Goal: Transaction & Acquisition: Book appointment/travel/reservation

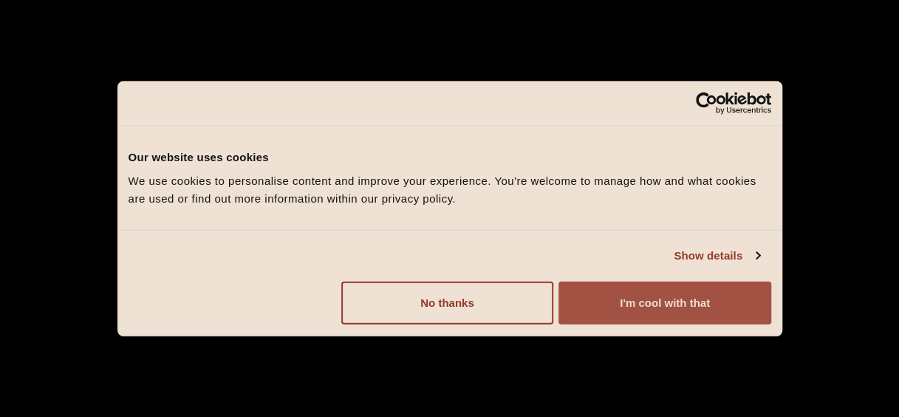
click at [601, 304] on button "I'm cool with that" at bounding box center [664, 302] width 212 height 43
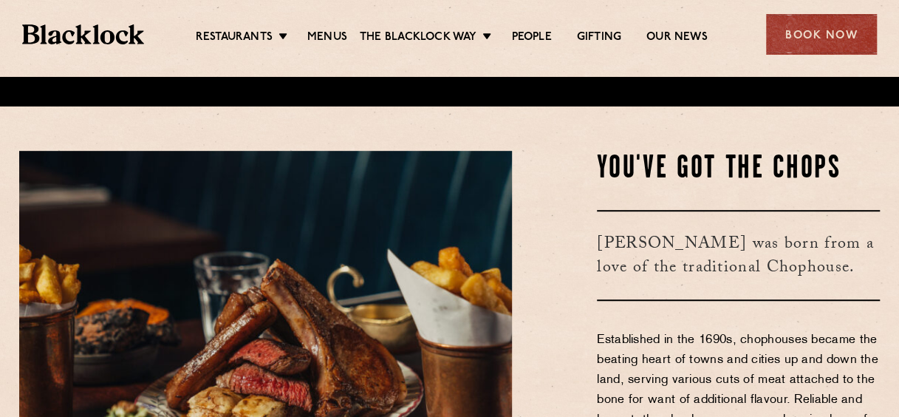
scroll to position [369, 0]
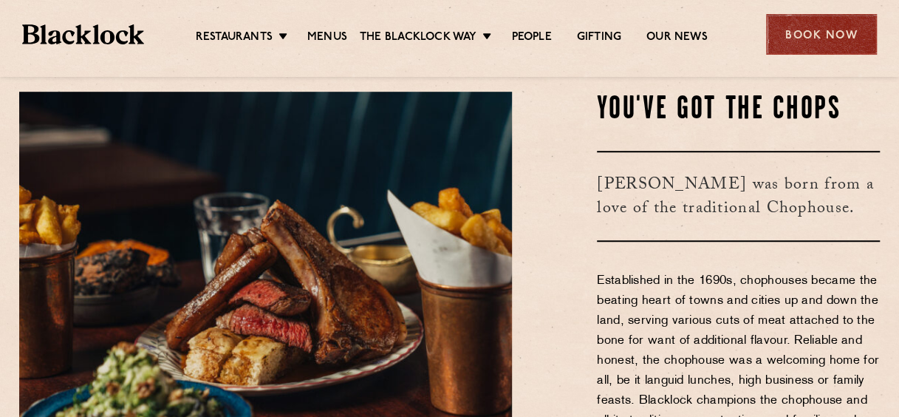
click at [806, 38] on div "Book Now" at bounding box center [821, 34] width 111 height 41
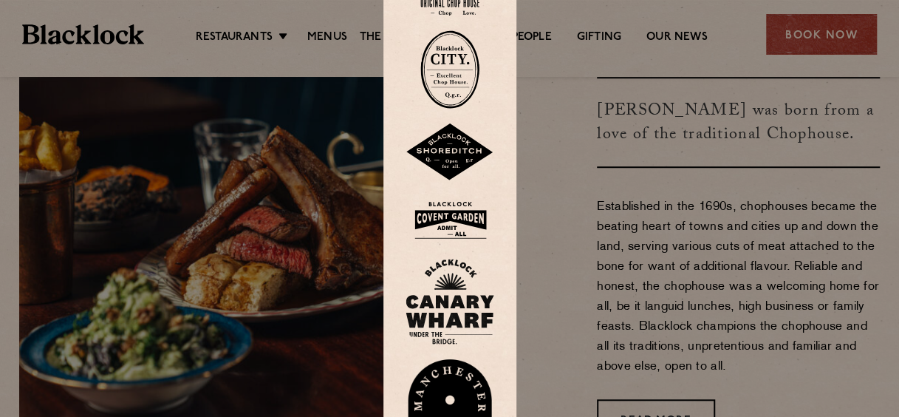
scroll to position [517, 0]
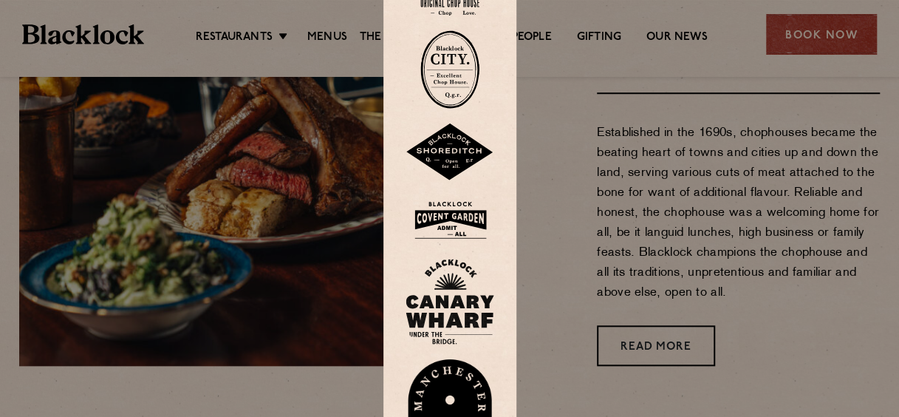
click at [460, 230] on img at bounding box center [449, 220] width 89 height 48
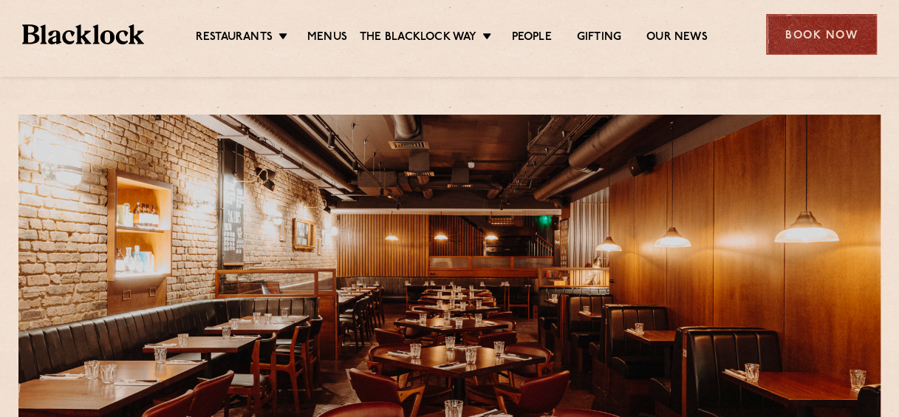
click at [809, 27] on div "Book Now" at bounding box center [821, 34] width 111 height 41
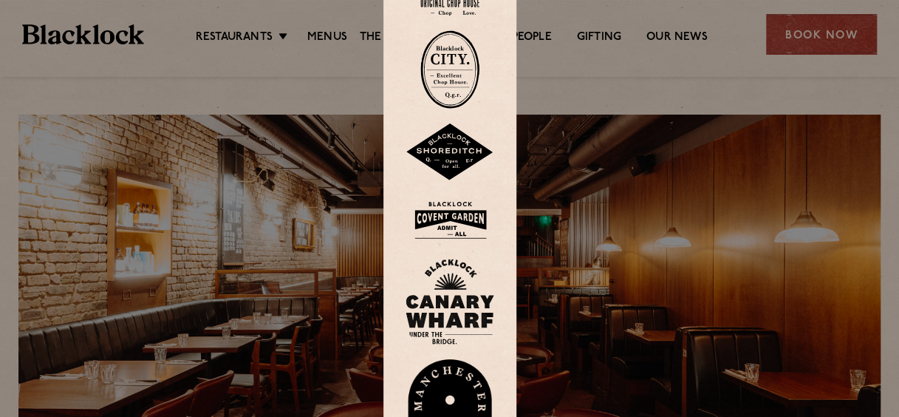
click at [466, 210] on img at bounding box center [449, 220] width 89 height 48
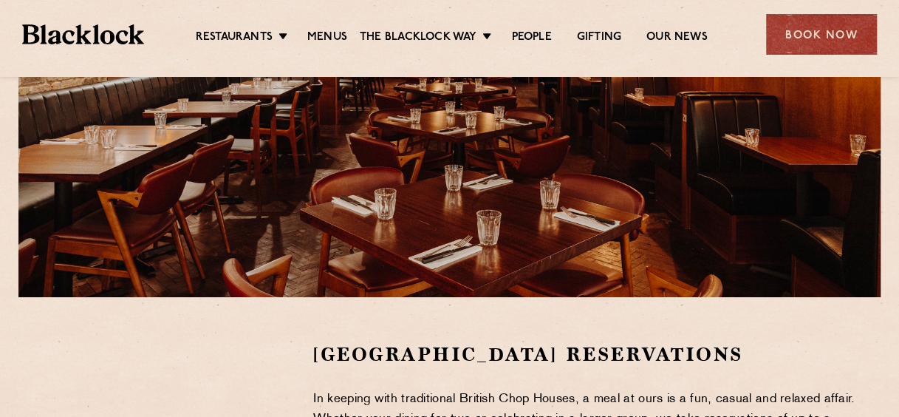
scroll to position [295, 0]
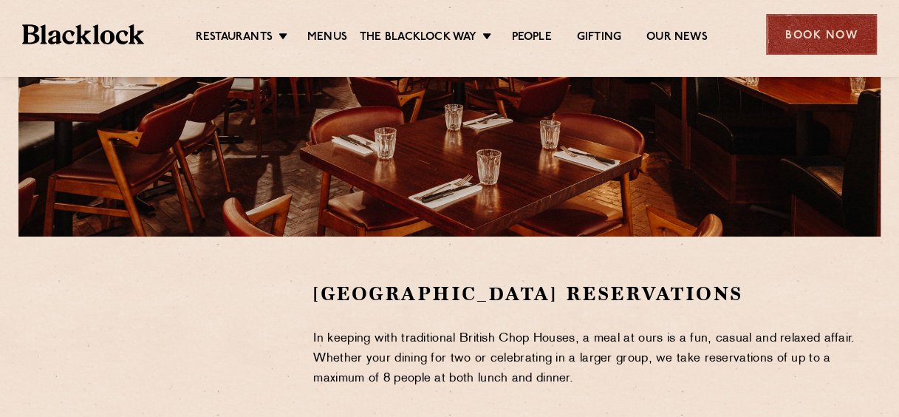
click at [809, 38] on div "Book Now" at bounding box center [821, 34] width 111 height 41
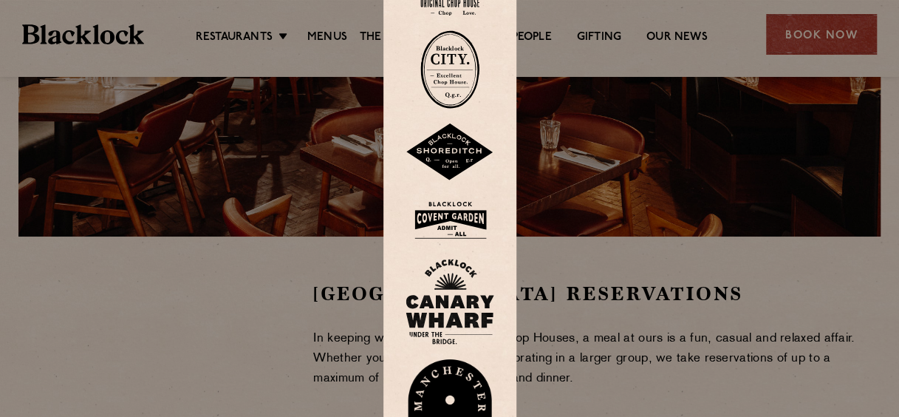
click at [459, 154] on img at bounding box center [449, 152] width 89 height 58
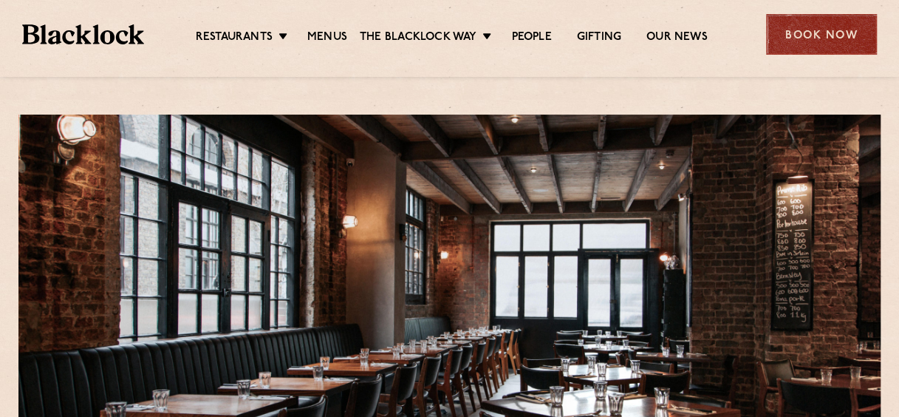
click at [814, 30] on div "Book Now" at bounding box center [821, 34] width 111 height 41
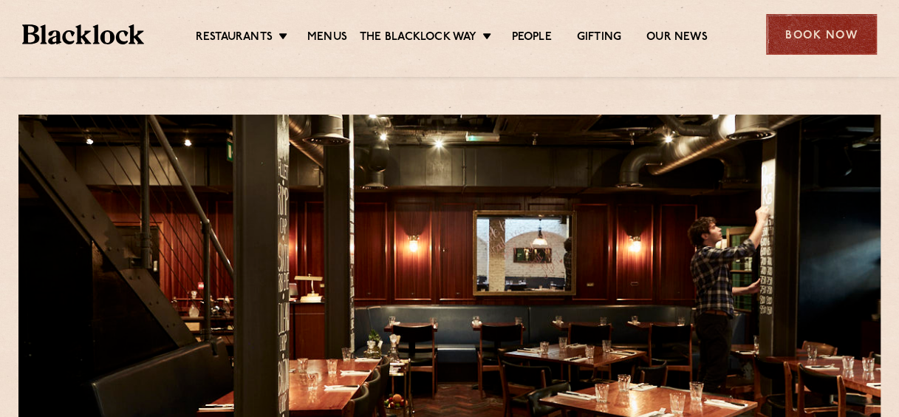
click at [818, 29] on div "Book Now" at bounding box center [821, 34] width 111 height 41
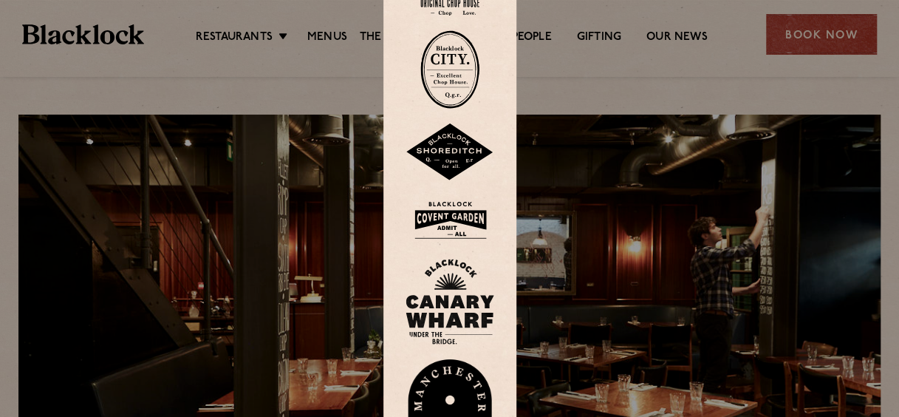
click at [451, 147] on img at bounding box center [449, 152] width 89 height 58
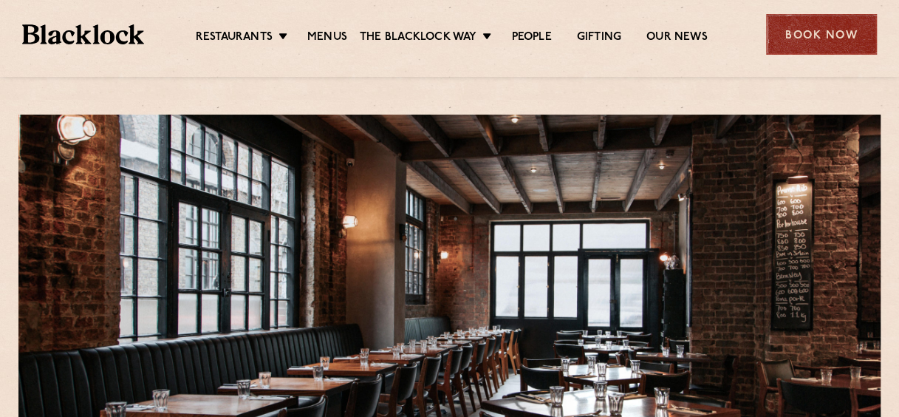
click at [827, 35] on div "Book Now" at bounding box center [821, 34] width 111 height 41
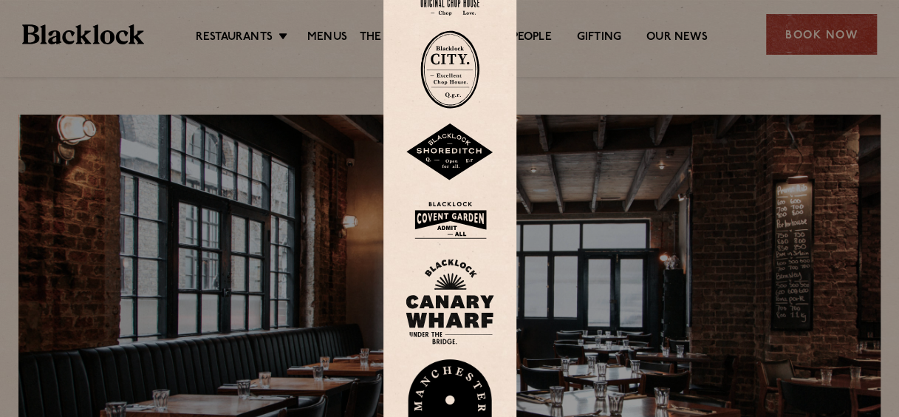
click at [463, 214] on img at bounding box center [449, 220] width 89 height 48
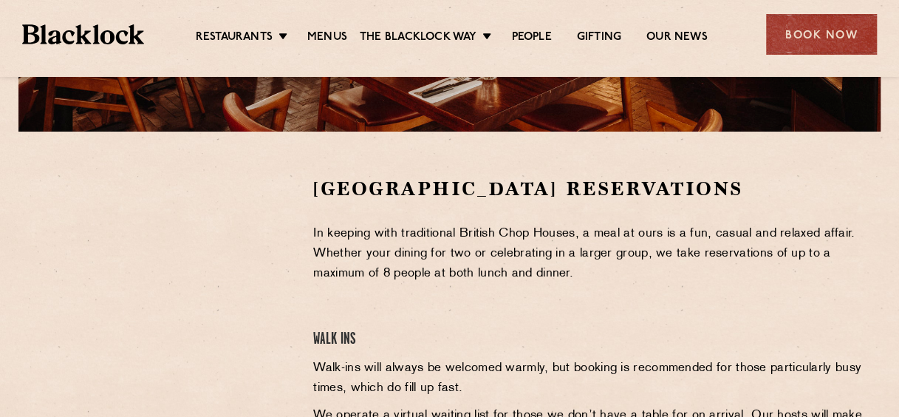
scroll to position [369, 0]
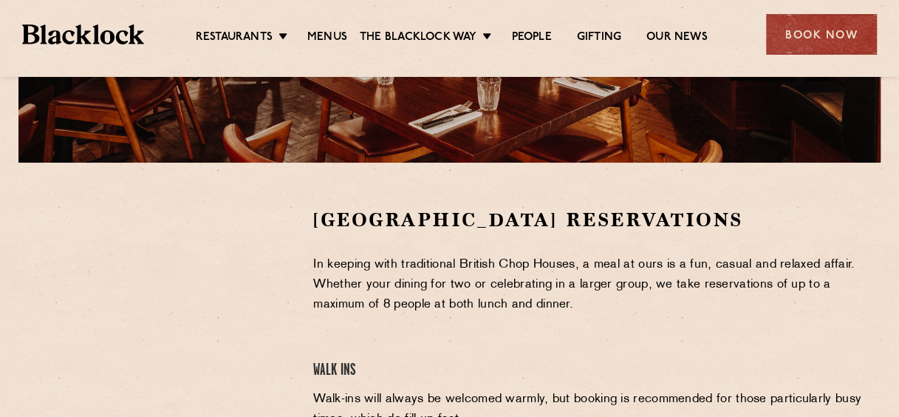
click at [490, 298] on p "In keeping with traditional British Chop Houses, a meal at ours is a fun, casua…" at bounding box center [596, 285] width 566 height 60
click at [492, 298] on p "In keeping with traditional British Chop Houses, a meal at ours is a fun, casua…" at bounding box center [596, 285] width 566 height 60
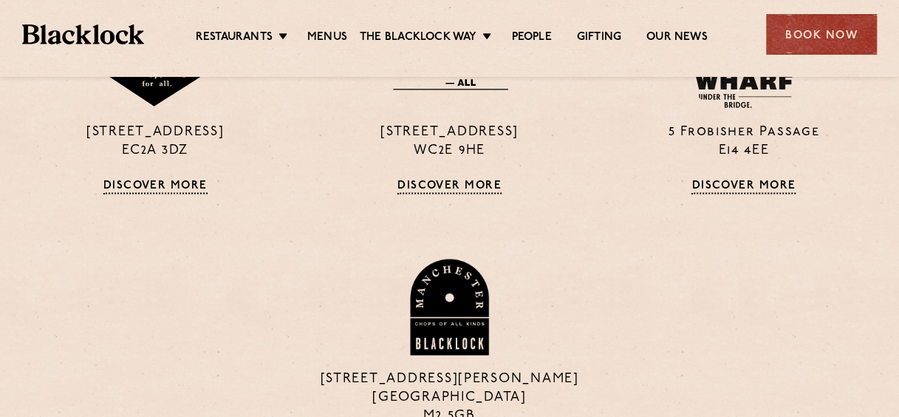
scroll to position [1255, 0]
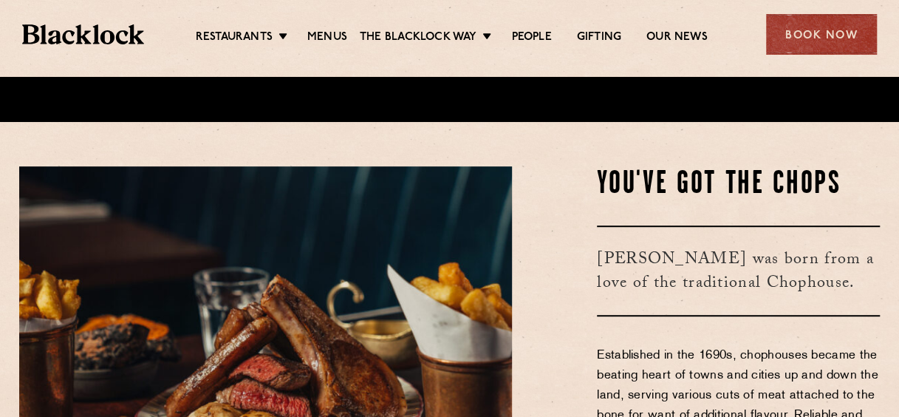
scroll to position [295, 0]
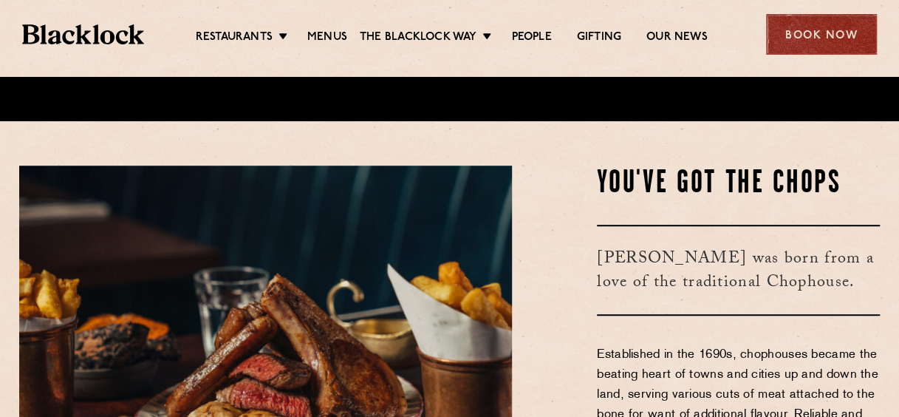
click at [815, 32] on div "Book Now" at bounding box center [821, 34] width 111 height 41
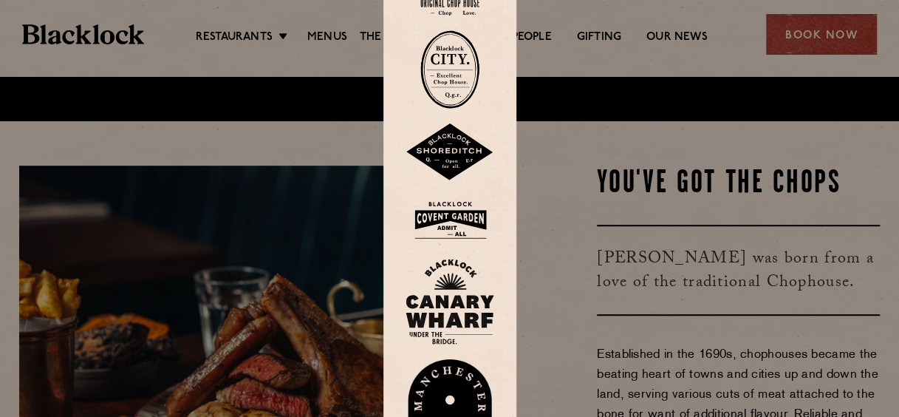
click at [459, 222] on img at bounding box center [449, 220] width 89 height 48
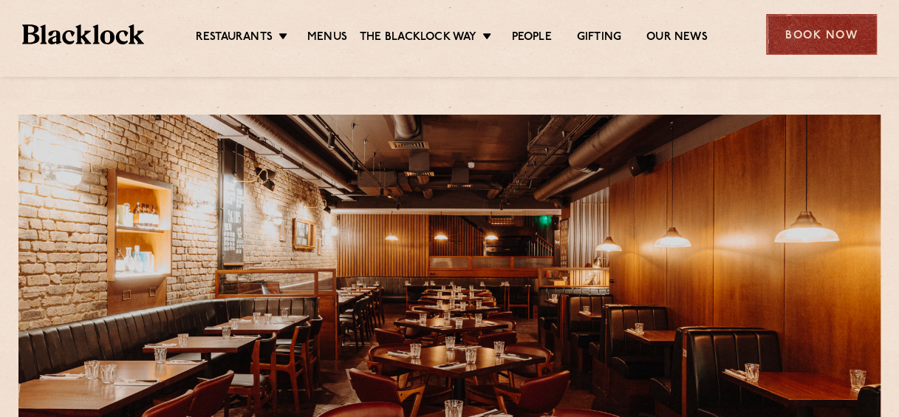
click at [838, 32] on div "Book Now" at bounding box center [821, 34] width 111 height 41
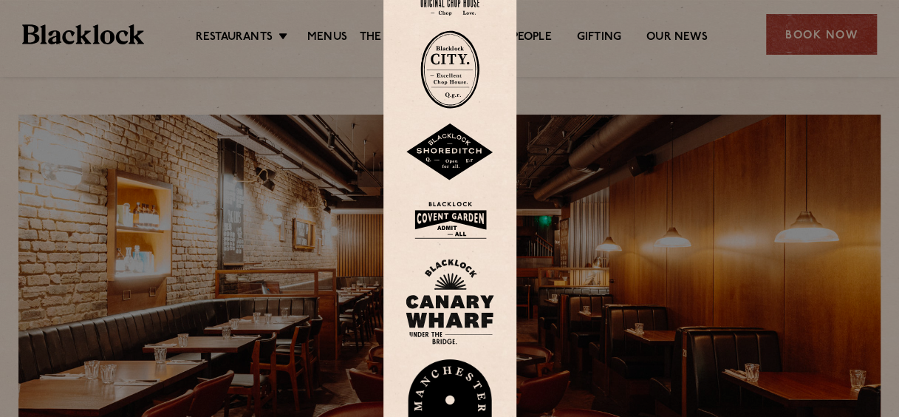
click at [454, 161] on img at bounding box center [449, 152] width 89 height 58
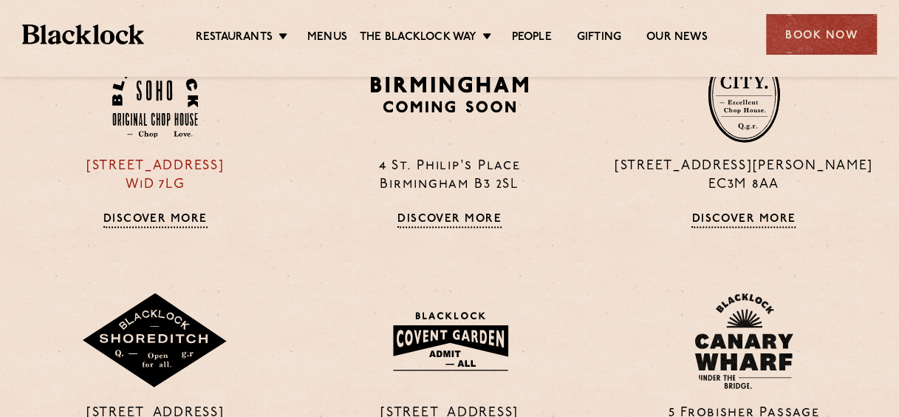
scroll to position [960, 0]
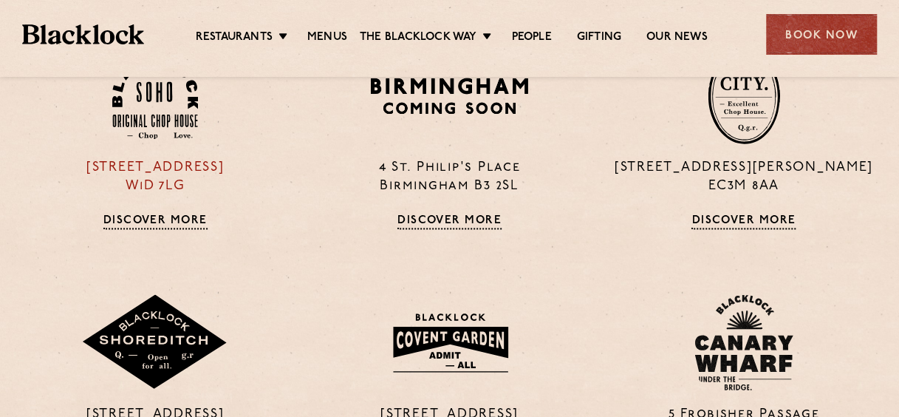
click at [170, 168] on p "[STREET_ADDRESS]" at bounding box center [155, 177] width 272 height 37
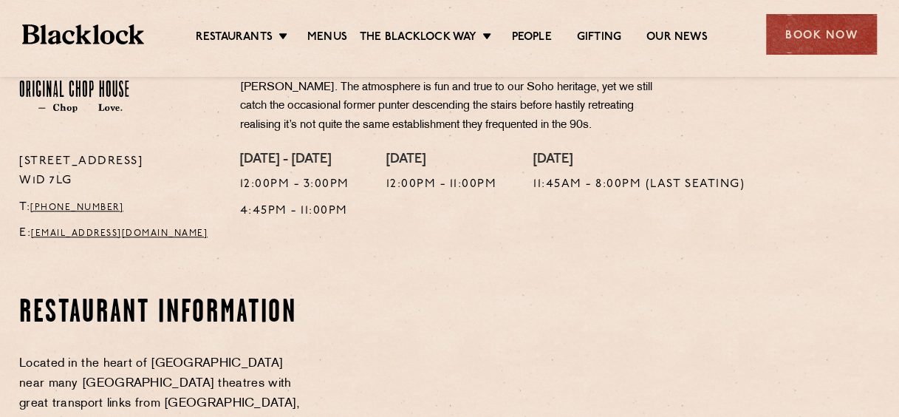
scroll to position [591, 0]
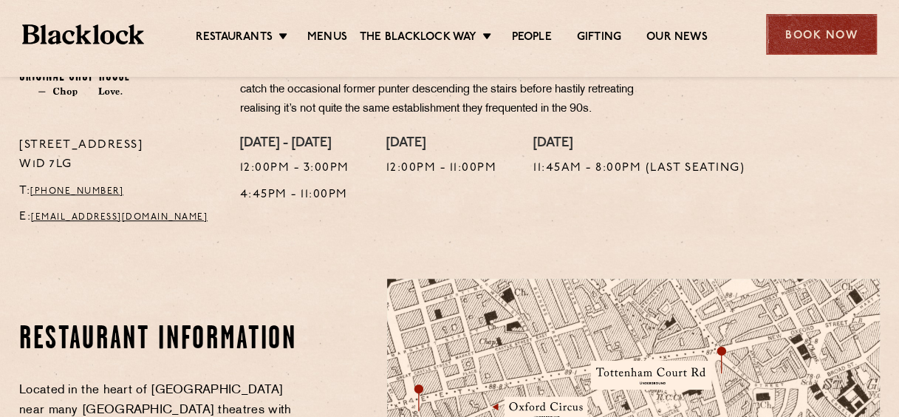
click at [818, 45] on div "Book Now" at bounding box center [821, 34] width 111 height 41
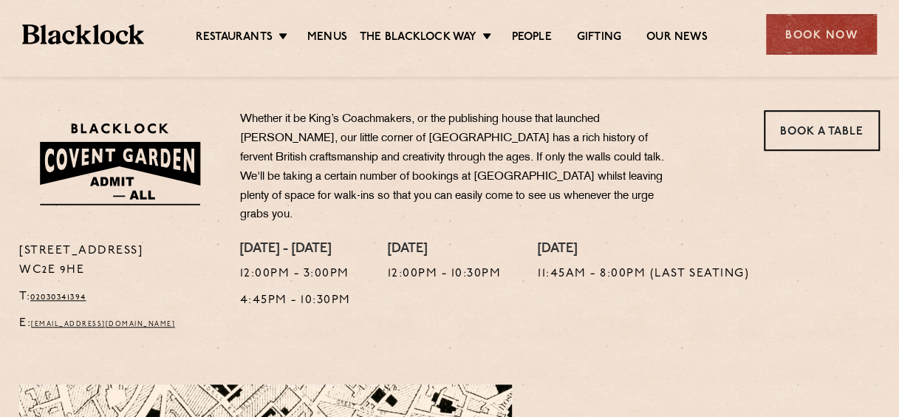
scroll to position [443, 0]
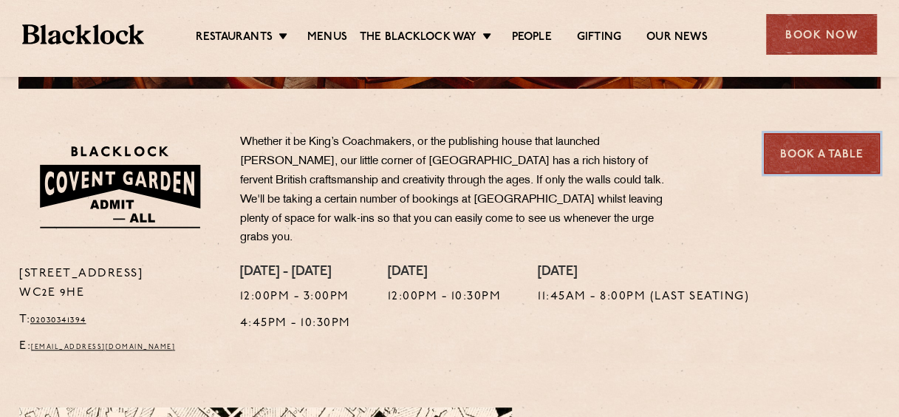
click at [816, 151] on link "Book a Table" at bounding box center [822, 153] width 116 height 41
